Goal: Task Accomplishment & Management: Manage account settings

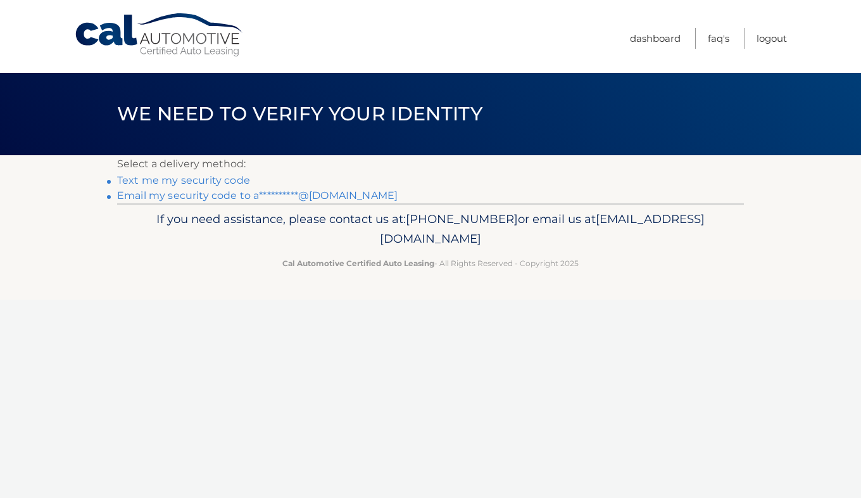
click at [192, 195] on link "**********" at bounding box center [257, 195] width 280 height 12
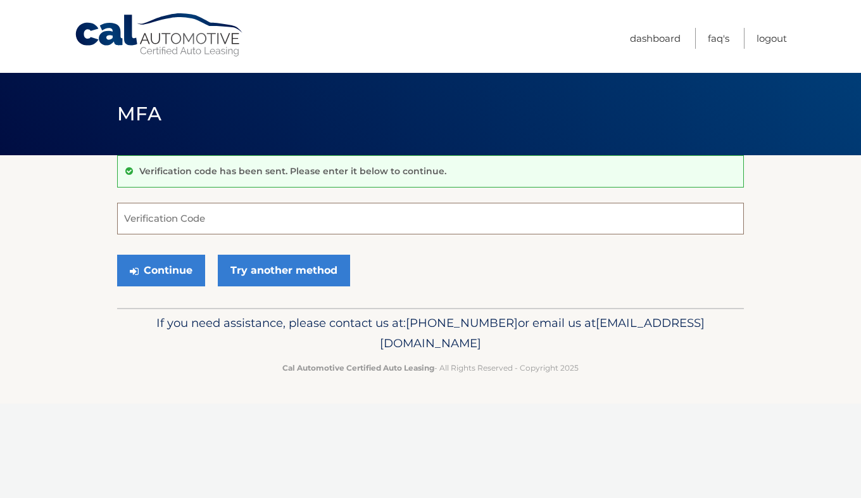
click at [342, 221] on input "Verification Code" at bounding box center [430, 219] width 627 height 32
paste input "876612"
type input "876612"
click at [163, 274] on button "Continue" at bounding box center [161, 271] width 88 height 32
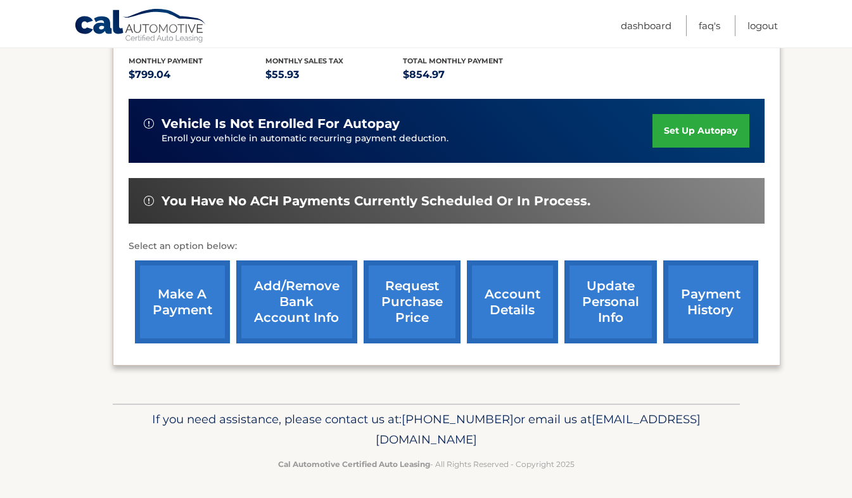
scroll to position [287, 0]
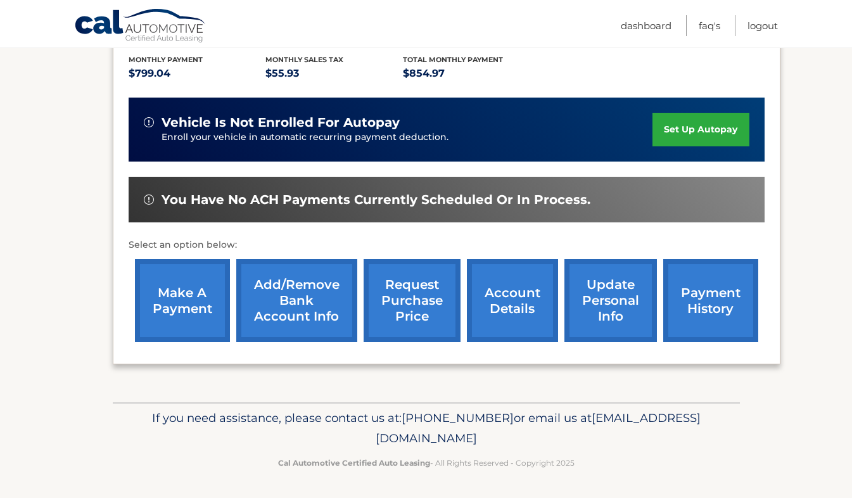
click at [686, 296] on link "payment history" at bounding box center [710, 300] width 95 height 83
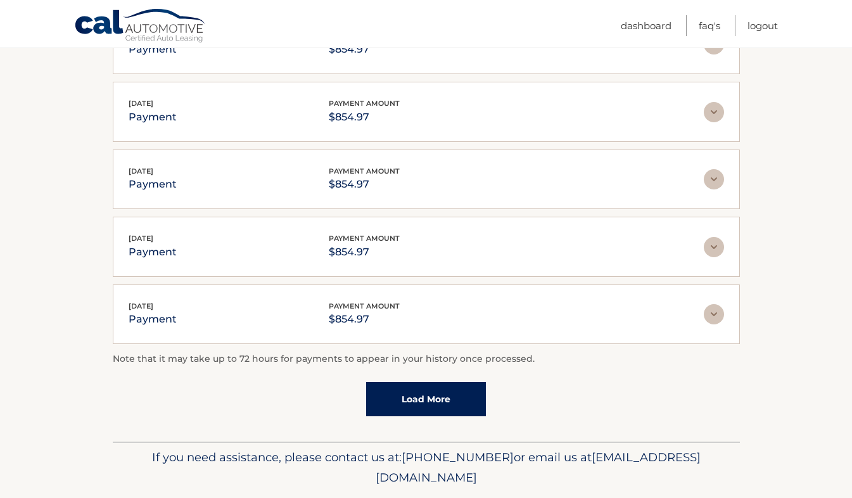
scroll to position [301, 0]
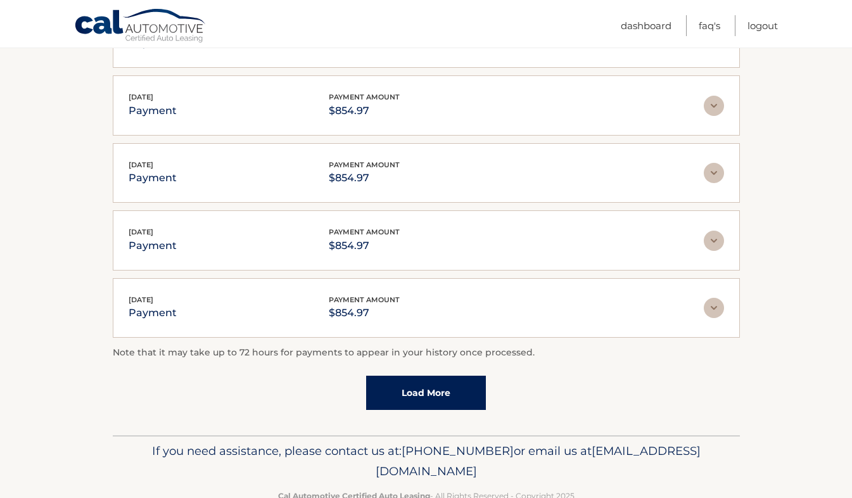
click at [456, 393] on link "Load More" at bounding box center [426, 392] width 120 height 34
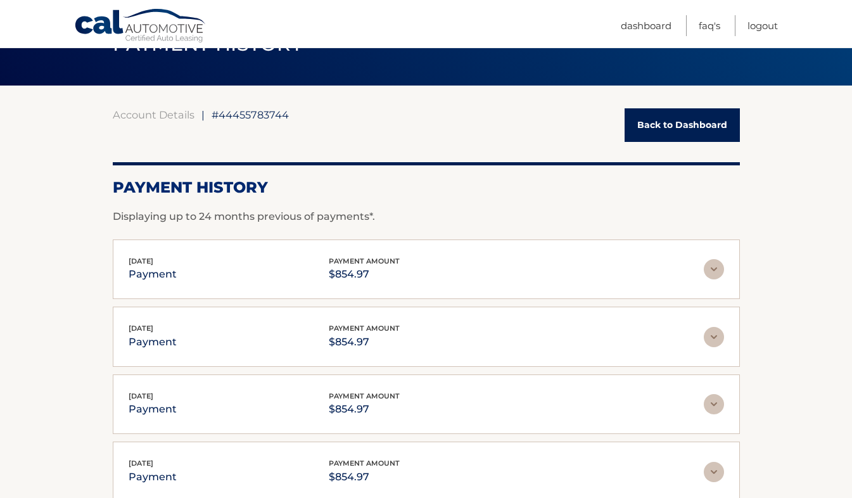
scroll to position [0, 0]
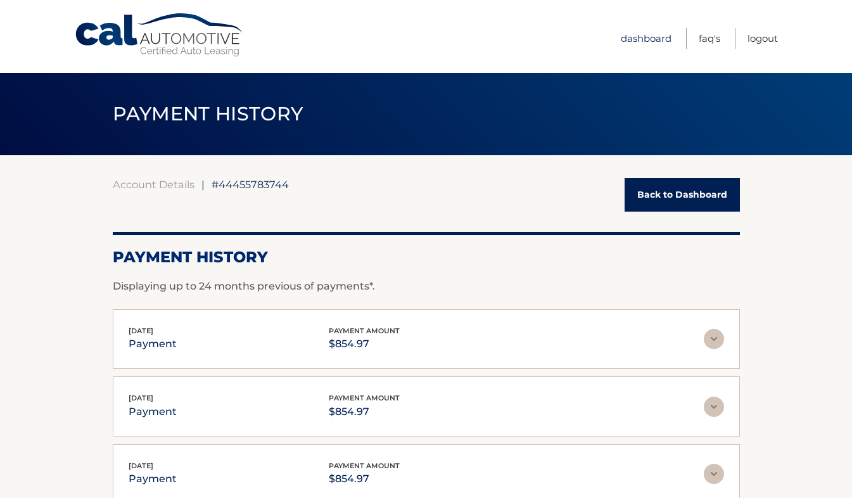
click at [643, 34] on link "Dashboard" at bounding box center [645, 38] width 51 height 21
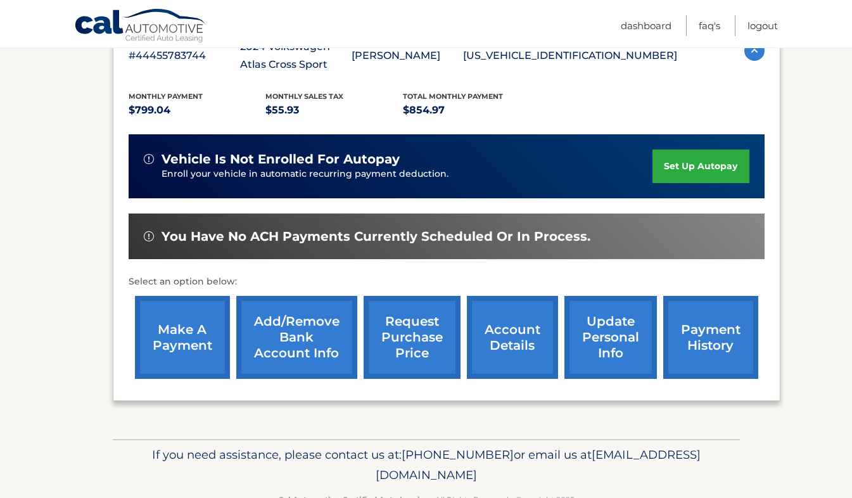
scroll to position [253, 0]
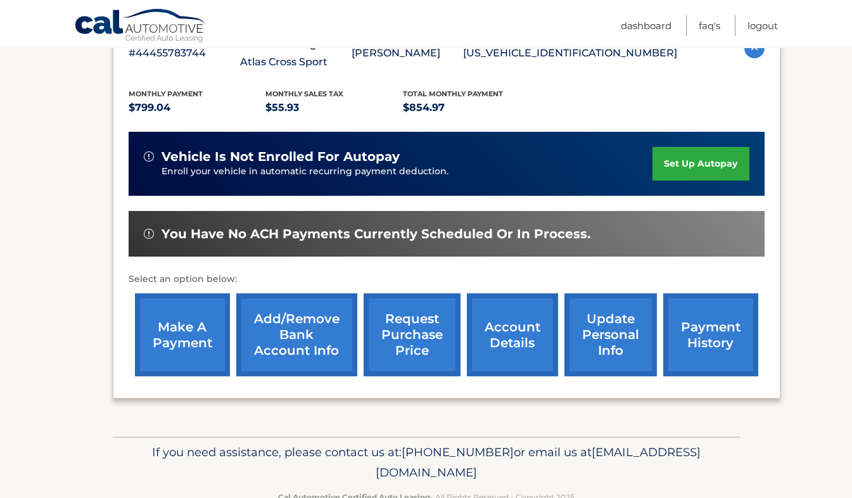
click at [192, 343] on link "make a payment" at bounding box center [182, 334] width 95 height 83
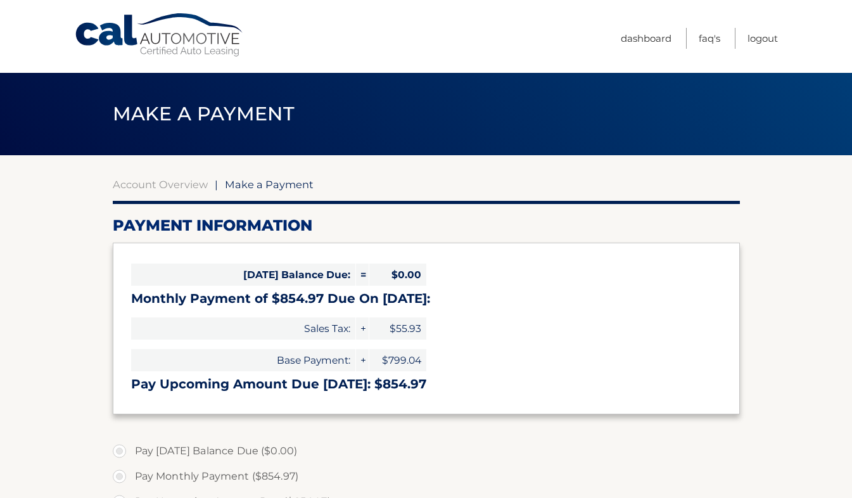
select select "ZTM5N2EyODItZWE3ZS00MTM3LWE1ZDgtNDQ3NWJiNzM0N2Ey"
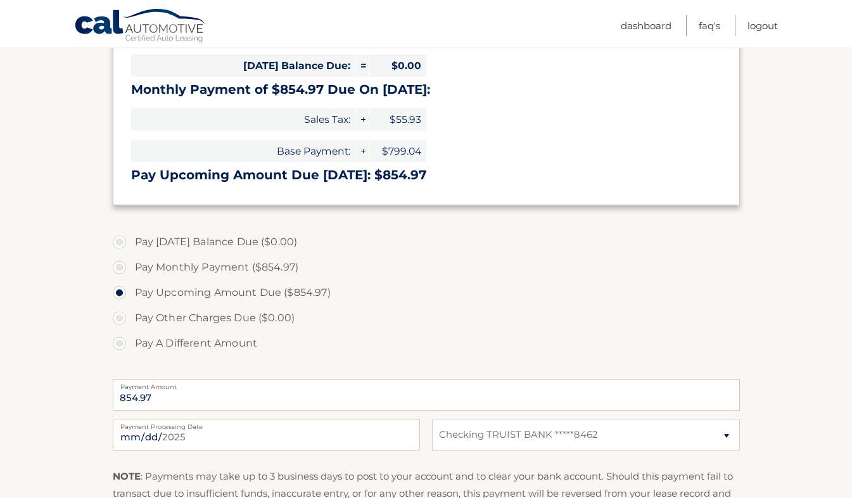
scroll to position [210, 0]
click at [236, 437] on input "[DATE]" at bounding box center [266, 434] width 307 height 32
type input "[DATE]"
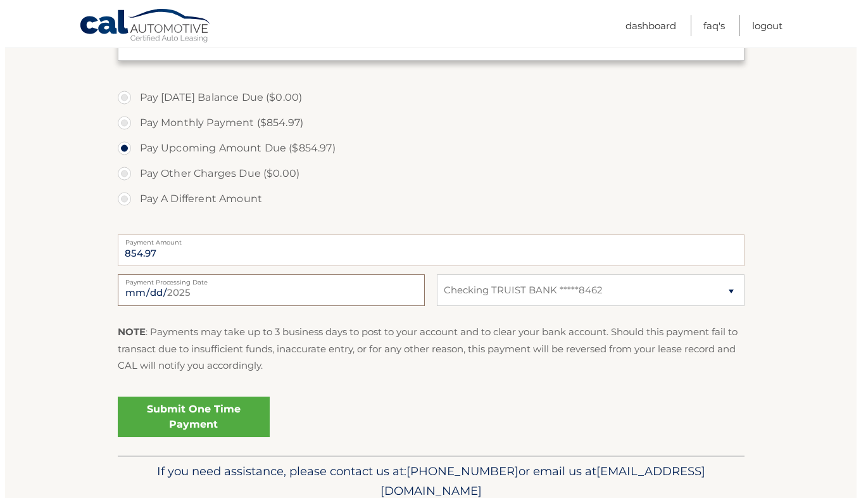
scroll to position [355, 0]
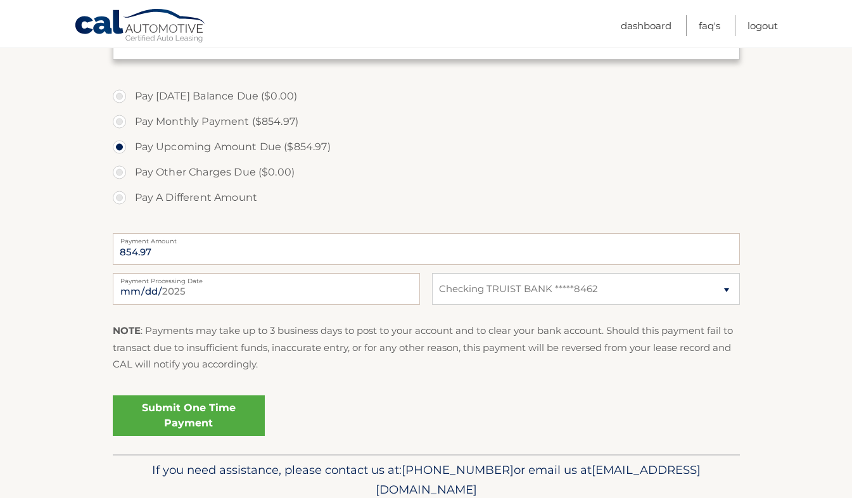
click at [238, 405] on link "Submit One Time Payment" at bounding box center [189, 415] width 152 height 41
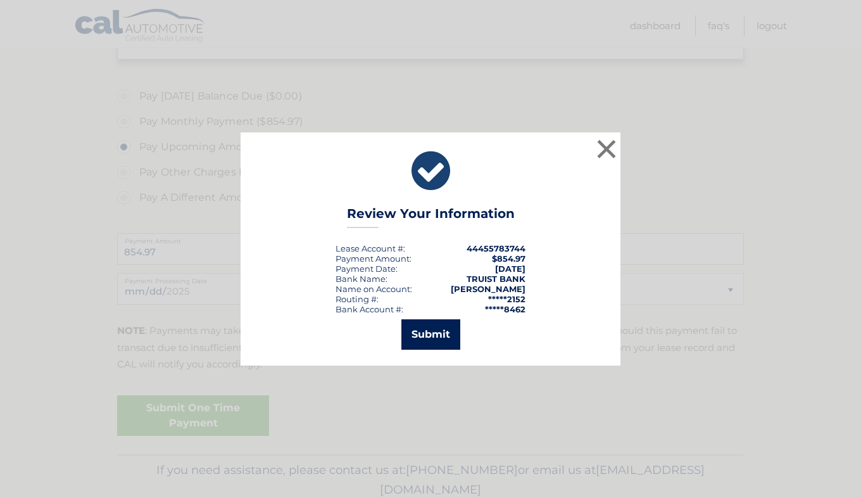
click at [432, 339] on button "Submit" at bounding box center [430, 334] width 59 height 30
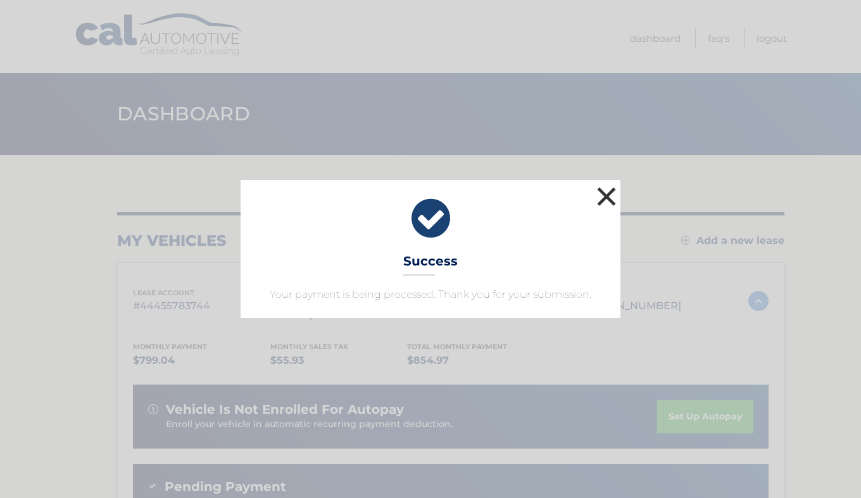
click at [609, 192] on button "×" at bounding box center [606, 196] width 25 height 25
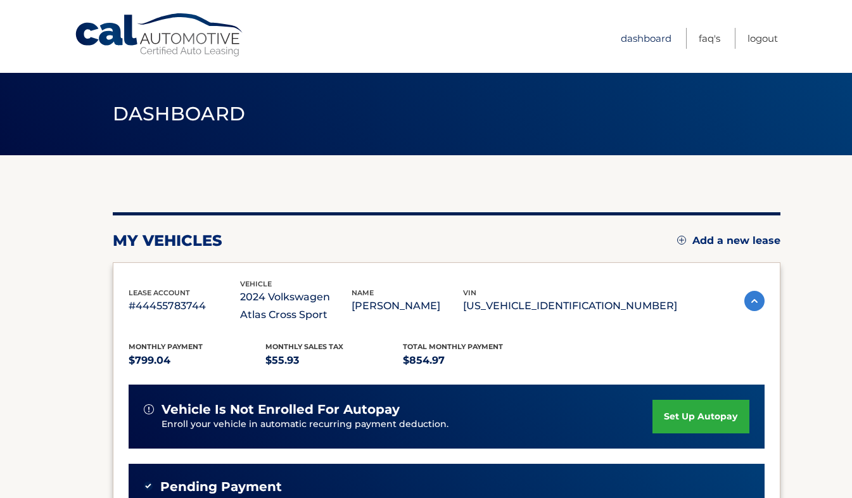
click at [640, 41] on link "Dashboard" at bounding box center [645, 38] width 51 height 21
click at [762, 33] on link "Logout" at bounding box center [762, 38] width 30 height 21
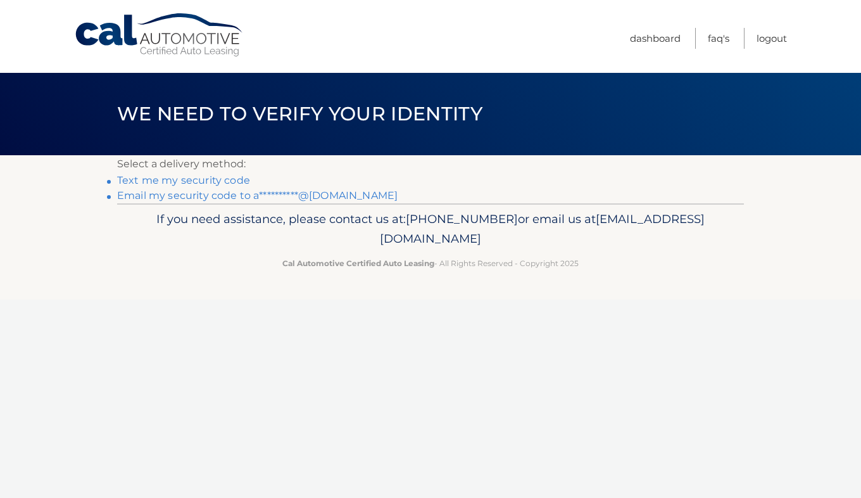
click at [348, 197] on link "**********" at bounding box center [257, 195] width 280 height 12
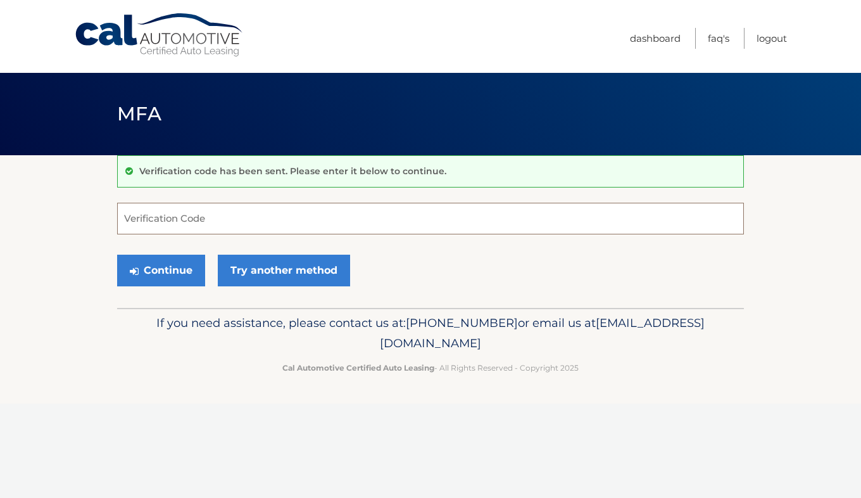
paste input "095925"
click at [277, 220] on input "095925" at bounding box center [430, 219] width 627 height 32
type input "095925"
click at [181, 274] on button "Continue" at bounding box center [161, 271] width 88 height 32
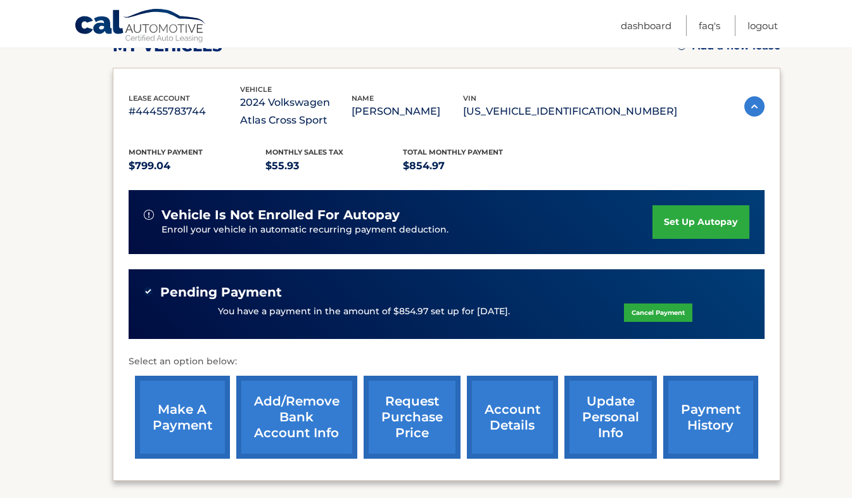
scroll to position [195, 0]
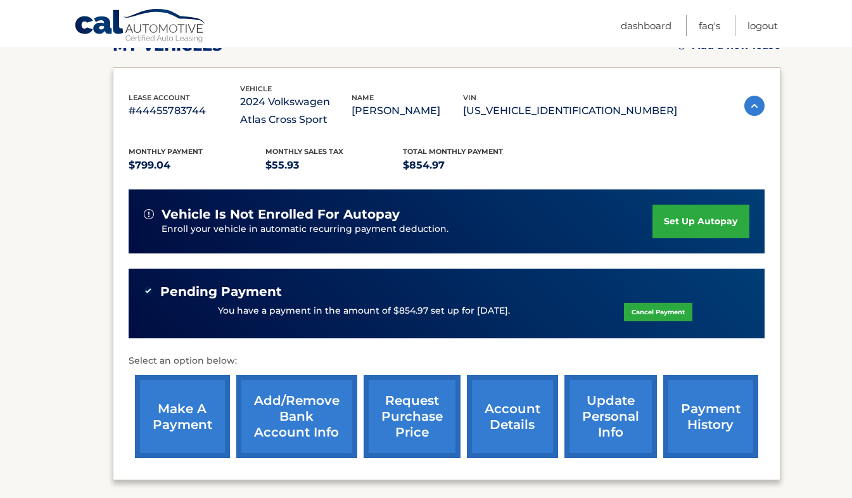
click at [671, 215] on link "set up autopay" at bounding box center [700, 221] width 96 height 34
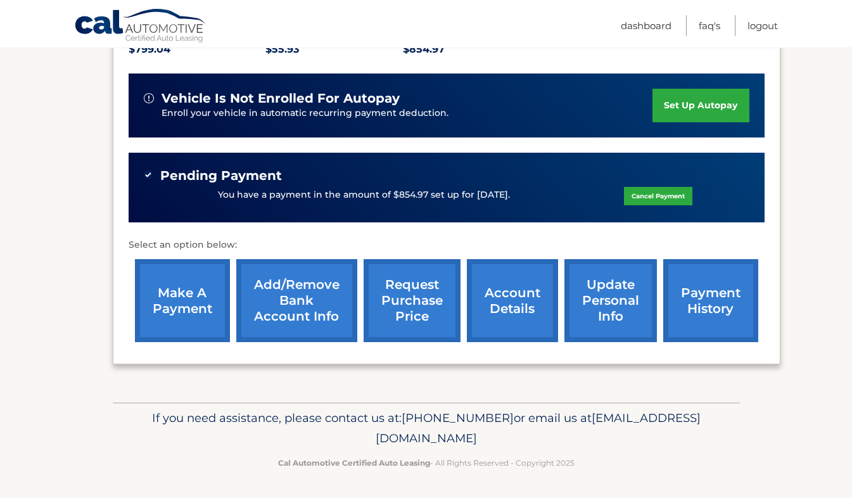
click at [512, 284] on link "account details" at bounding box center [512, 300] width 91 height 83
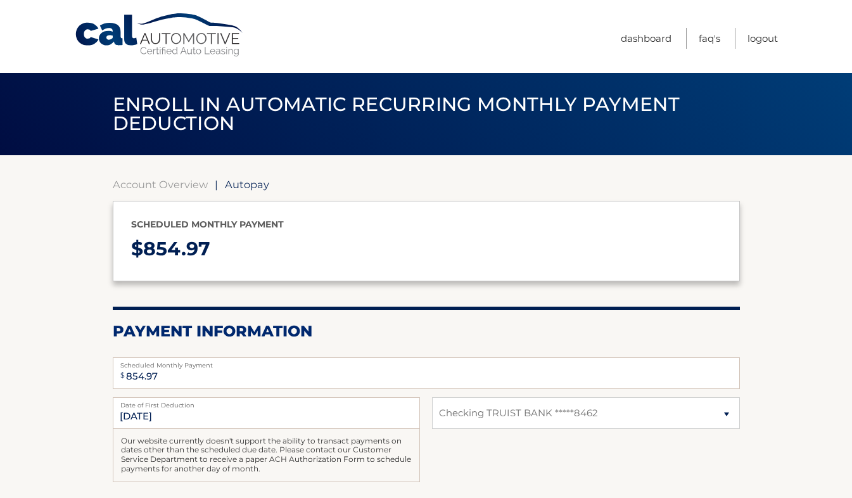
select select "ZTM5N2EyODItZWE3ZS00MTM3LWE1ZDgtNDQ3NWJiNzM0N2Ey"
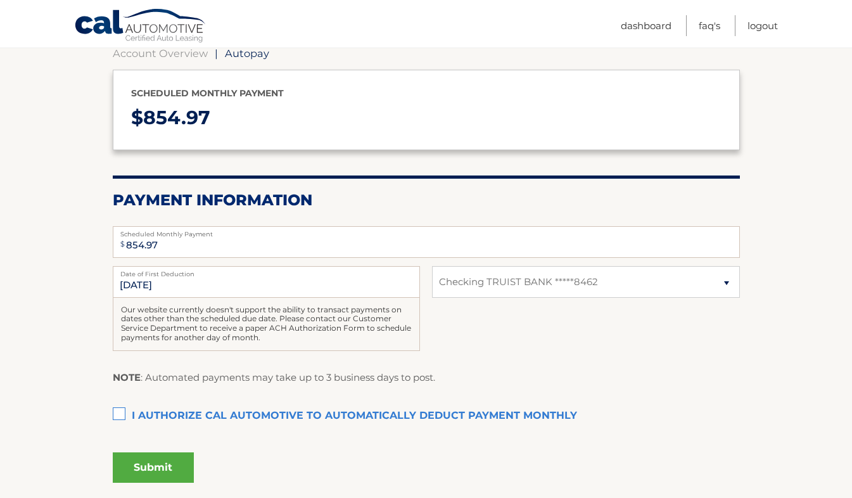
scroll to position [132, 0]
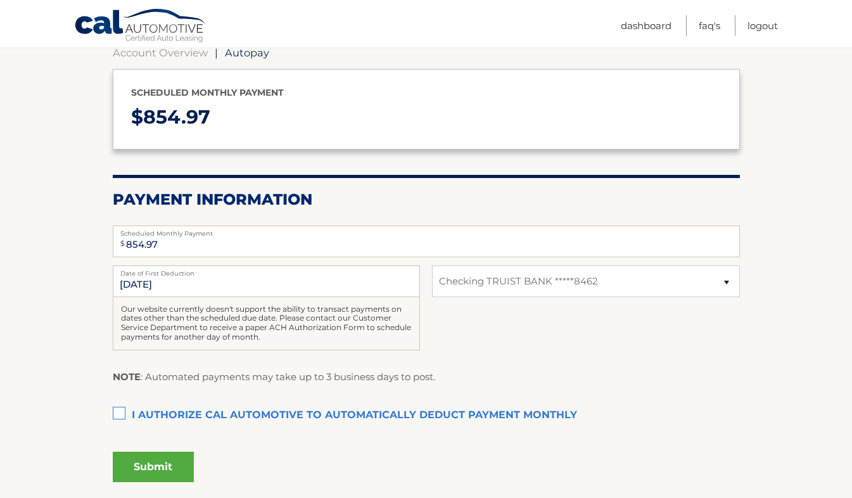
click at [386, 275] on label "Date of First Deduction" at bounding box center [266, 270] width 307 height 10
click at [386, 275] on input "8/16/2025" at bounding box center [266, 281] width 307 height 32
click at [386, 275] on label "Date of First Deduction" at bounding box center [266, 270] width 307 height 10
click at [386, 275] on input "8/16/2025" at bounding box center [266, 281] width 307 height 32
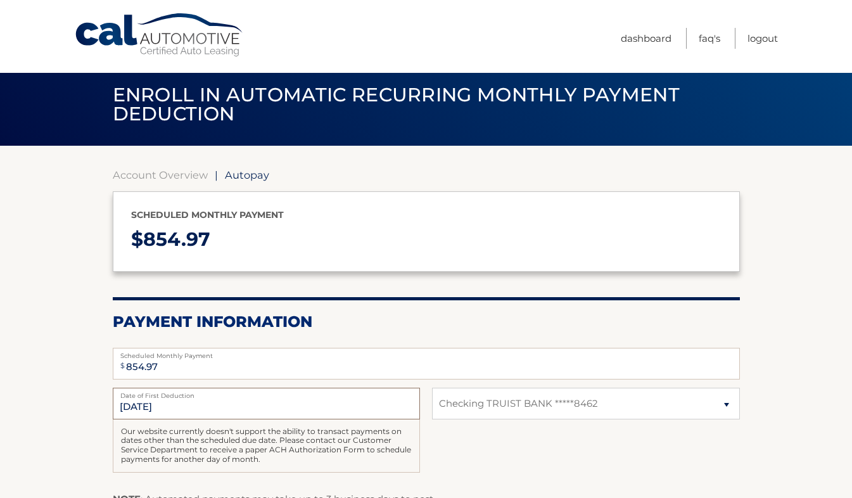
scroll to position [0, 0]
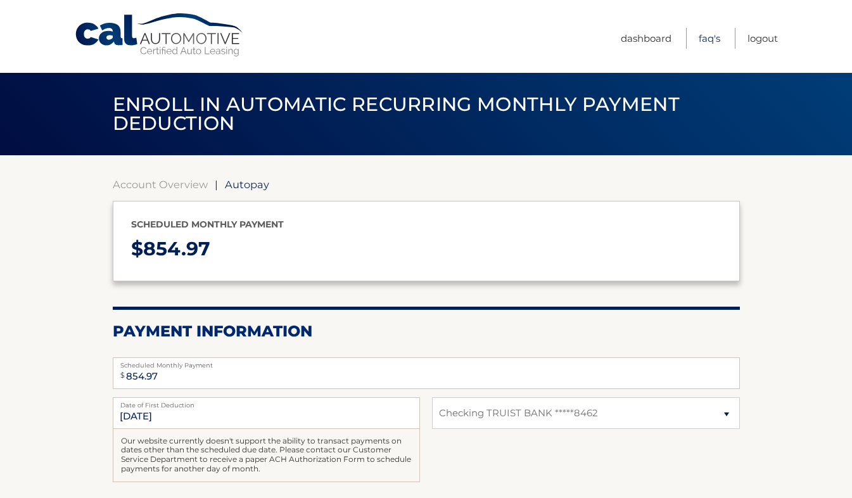
click at [703, 38] on link "FAQ's" at bounding box center [709, 38] width 22 height 21
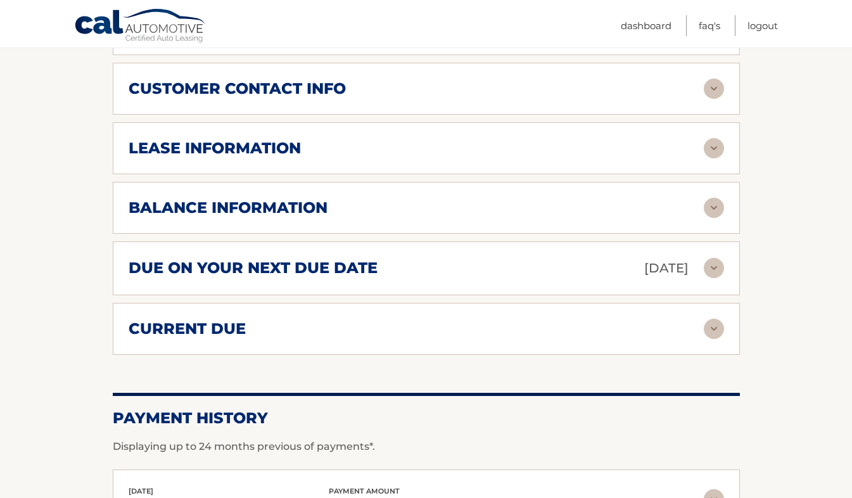
scroll to position [689, 0]
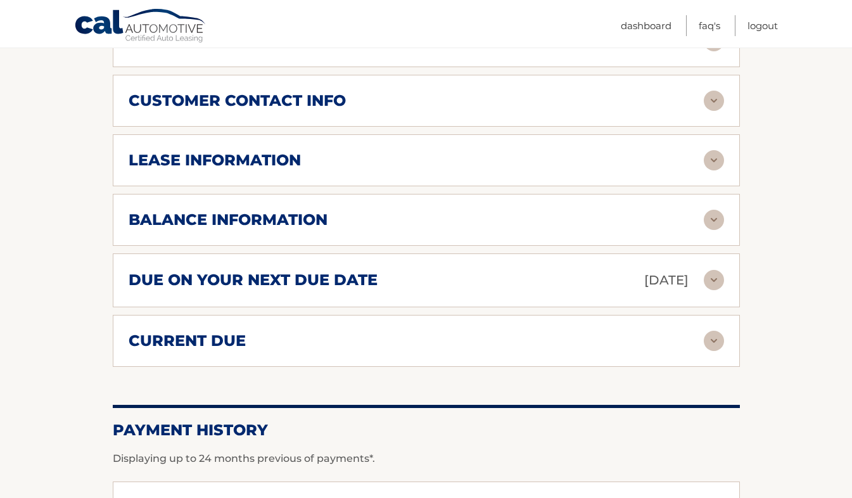
click at [544, 210] on div "balance information" at bounding box center [416, 219] width 575 height 19
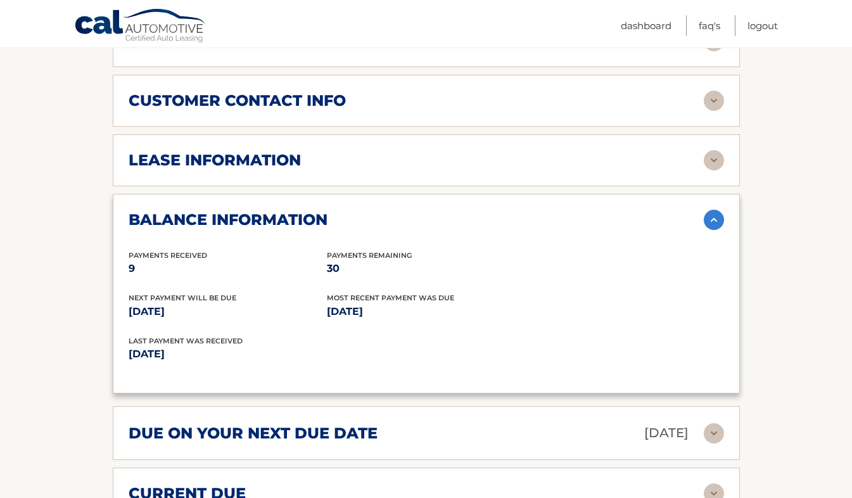
click at [560, 166] on div "lease information" at bounding box center [416, 160] width 575 height 19
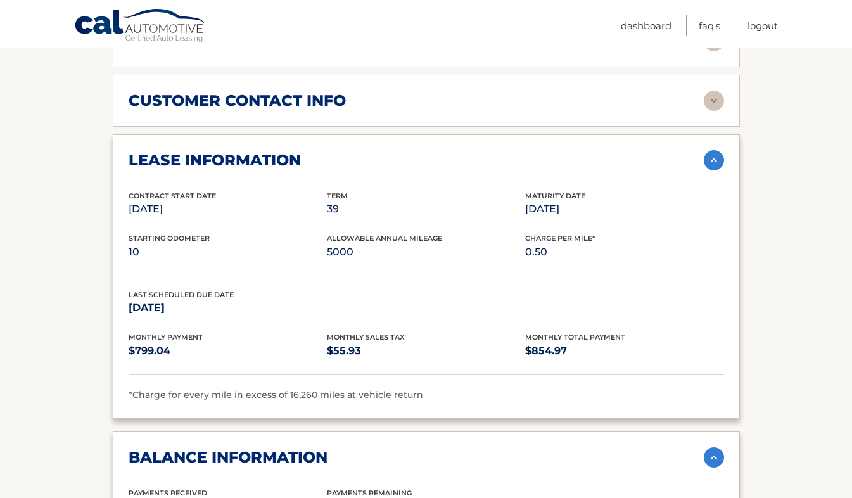
click at [560, 166] on div "lease information" at bounding box center [416, 160] width 575 height 19
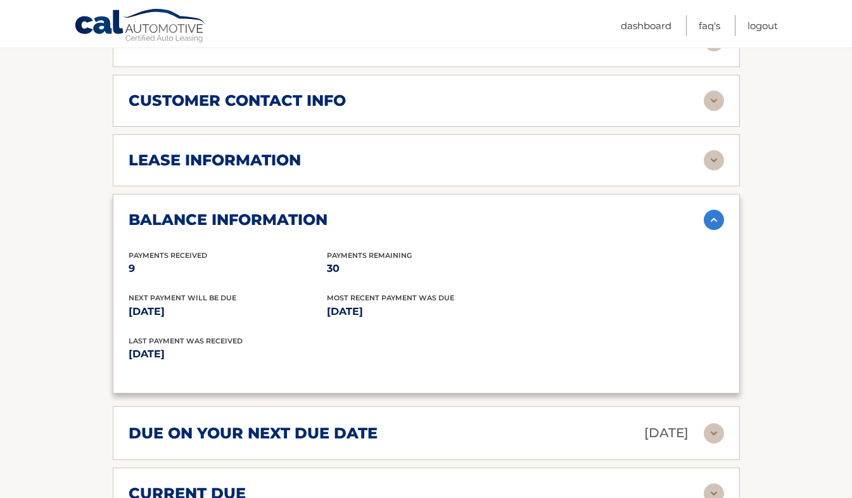
click at [566, 112] on div "customer contact info full name [PERSON_NAME] street address [STREET_ADDRESS] c…" at bounding box center [426, 101] width 627 height 52
click at [719, 99] on img at bounding box center [713, 101] width 20 height 20
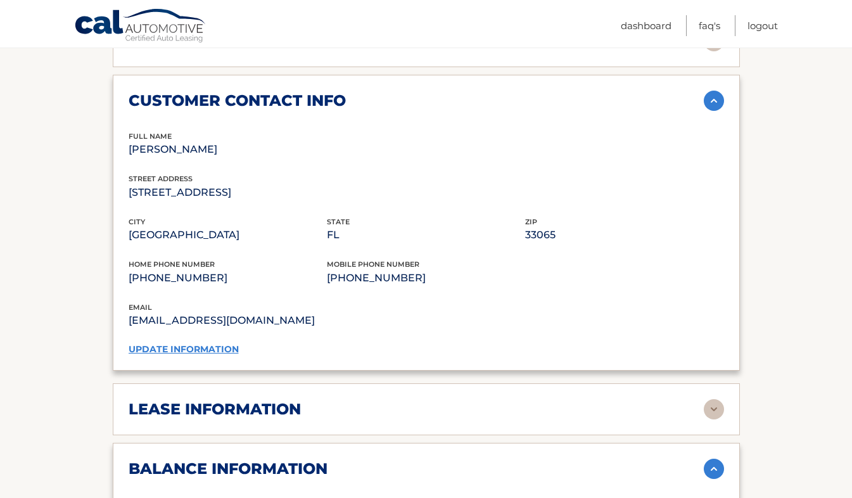
click at [719, 99] on img at bounding box center [713, 101] width 20 height 20
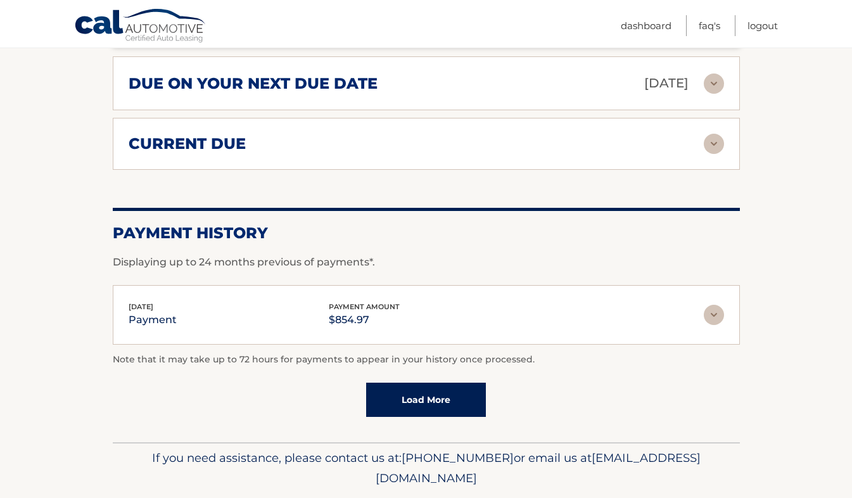
scroll to position [1041, 0]
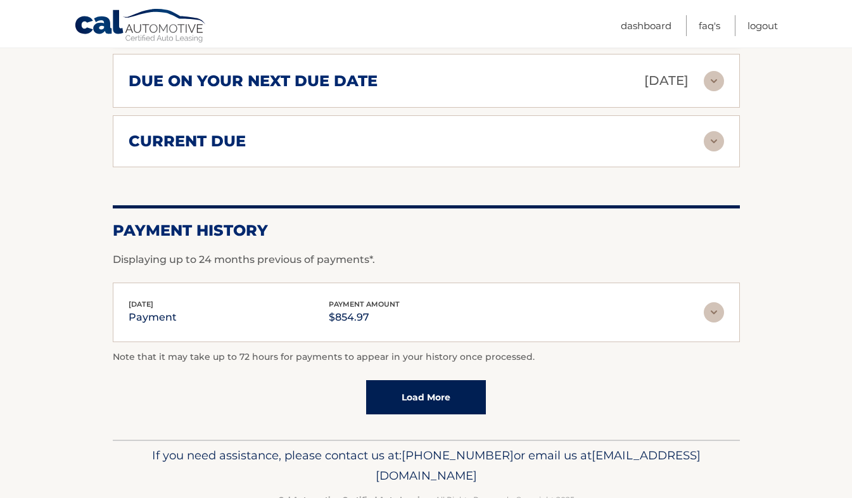
click at [714, 139] on img at bounding box center [713, 141] width 20 height 20
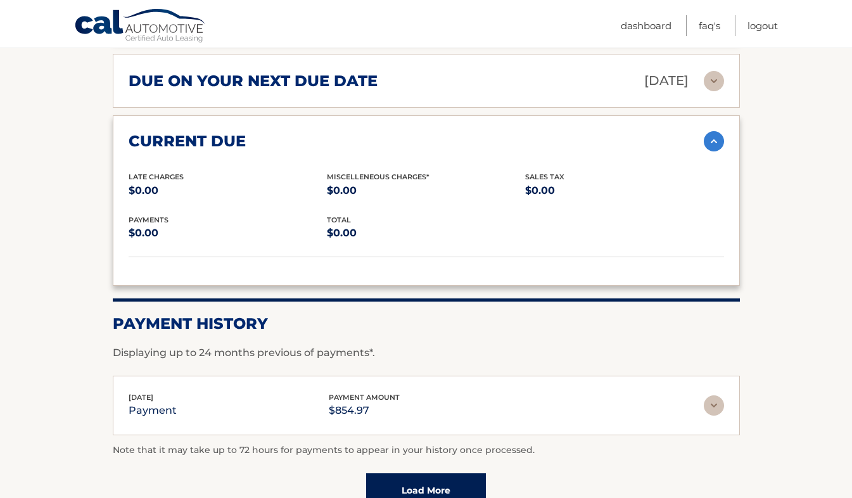
click at [717, 142] on img at bounding box center [713, 141] width 20 height 20
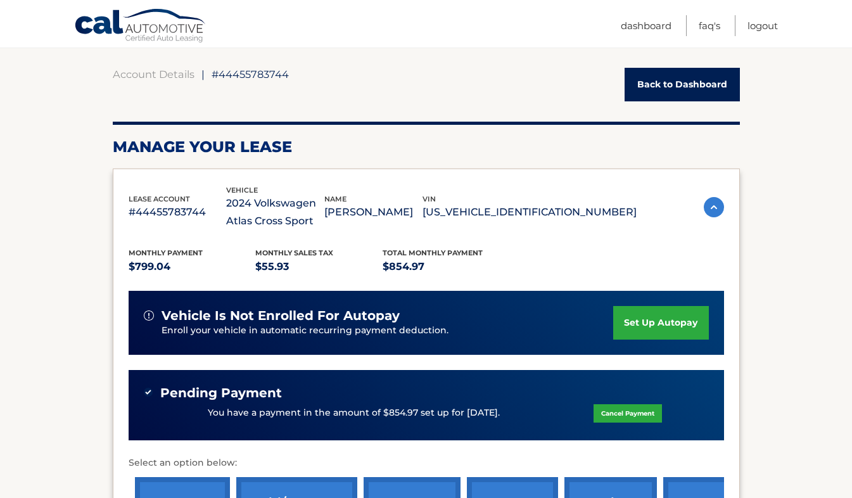
scroll to position [0, 0]
